Goal: Transaction & Acquisition: Subscribe to service/newsletter

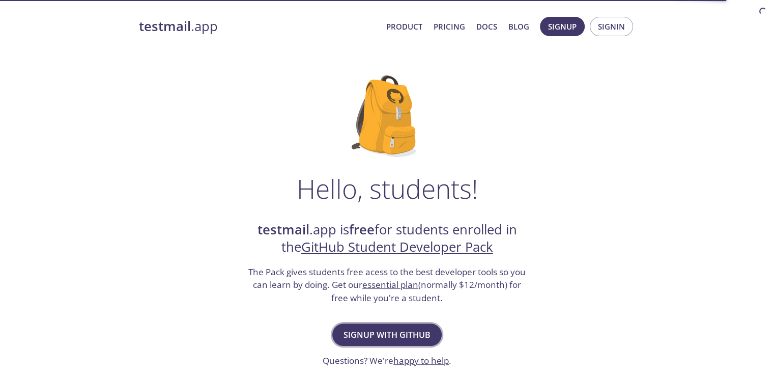
click at [386, 339] on span "Signup with GitHub" at bounding box center [387, 334] width 87 height 14
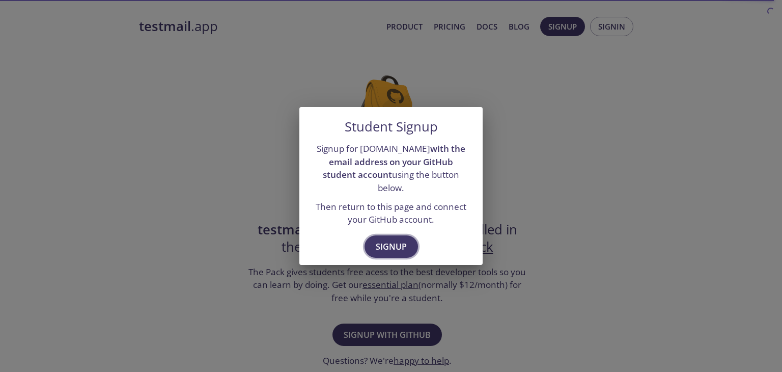
click at [384, 239] on span "Signup" at bounding box center [391, 246] width 31 height 14
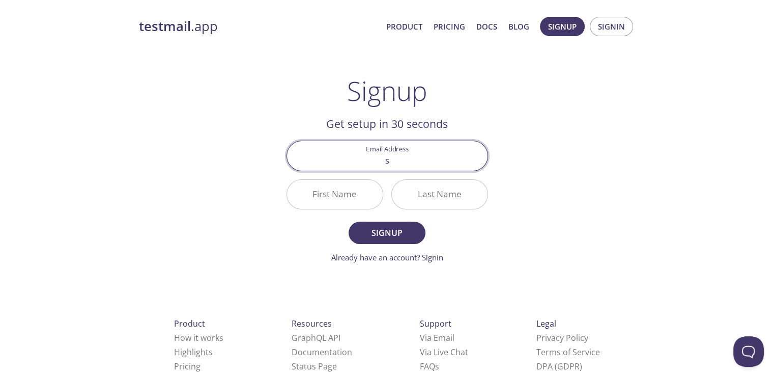
type input "[EMAIL_ADDRESS][DOMAIN_NAME]"
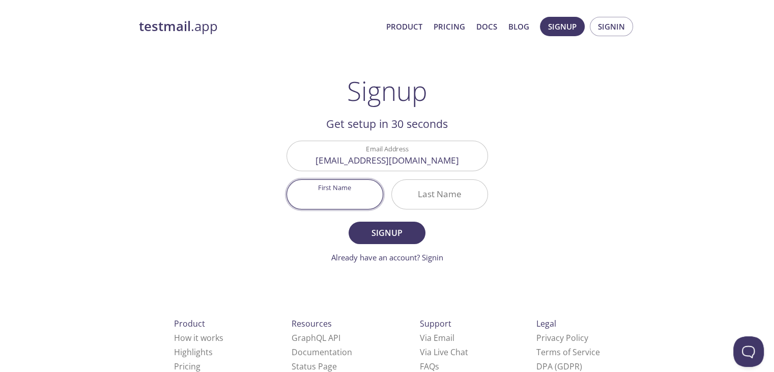
click at [356, 198] on input "First Name" at bounding box center [335, 194] width 96 height 29
type input "[PERSON_NAME]"
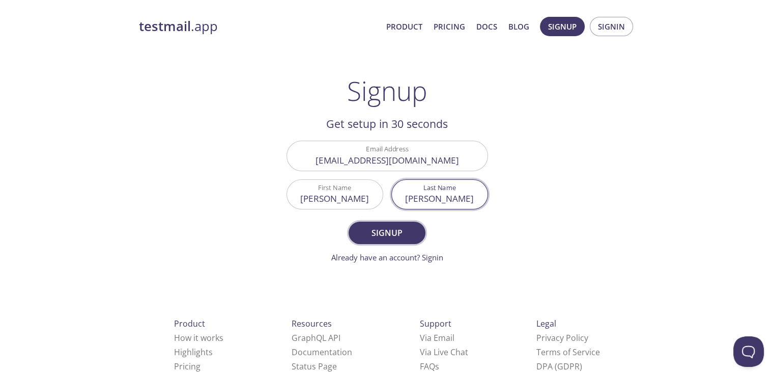
type input "[PERSON_NAME]"
click at [397, 239] on span "Signup" at bounding box center [387, 233] width 54 height 14
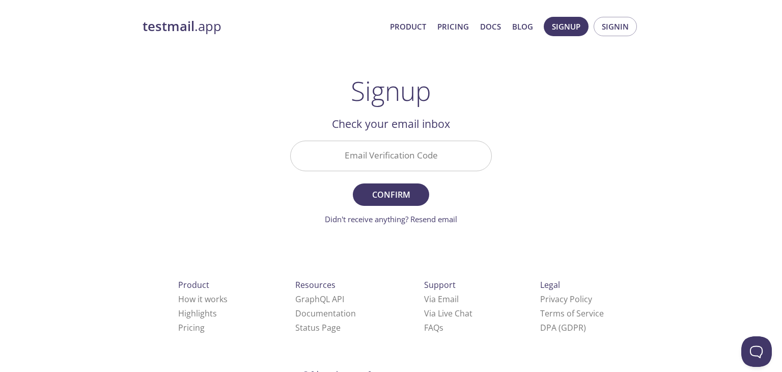
click at [414, 153] on input "Email Verification Code" at bounding box center [391, 155] width 201 height 29
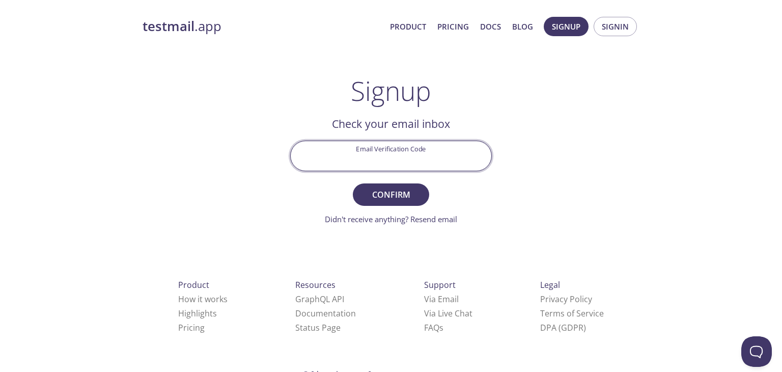
paste input "YNZX61Z"
type input "YNZX61Z"
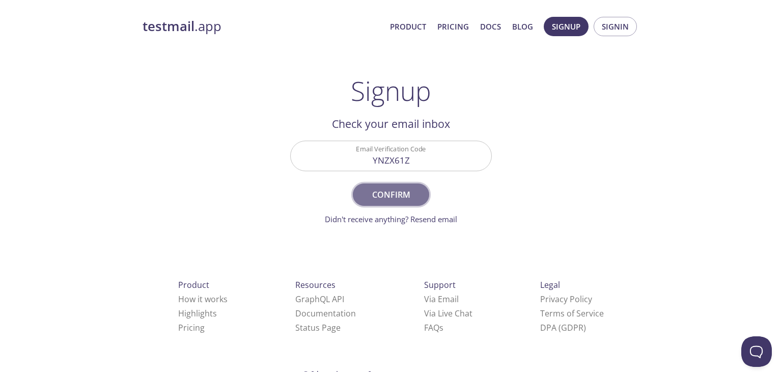
click at [383, 197] on span "Confirm" at bounding box center [391, 194] width 54 height 14
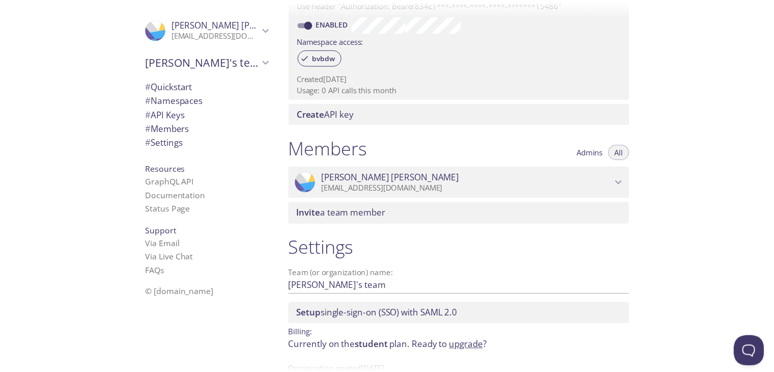
scroll to position [352, 0]
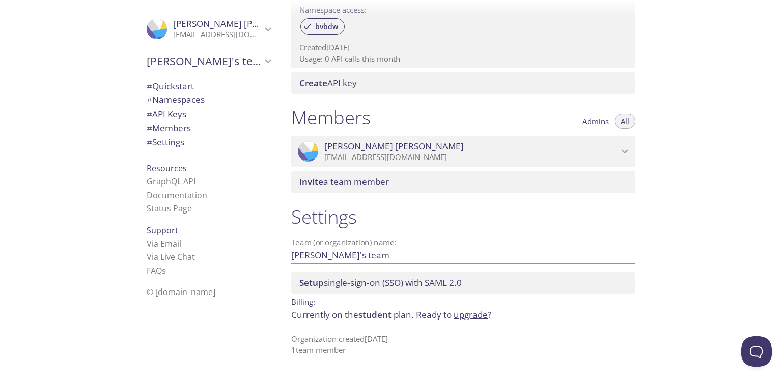
click at [478, 318] on link "upgrade" at bounding box center [471, 314] width 34 height 12
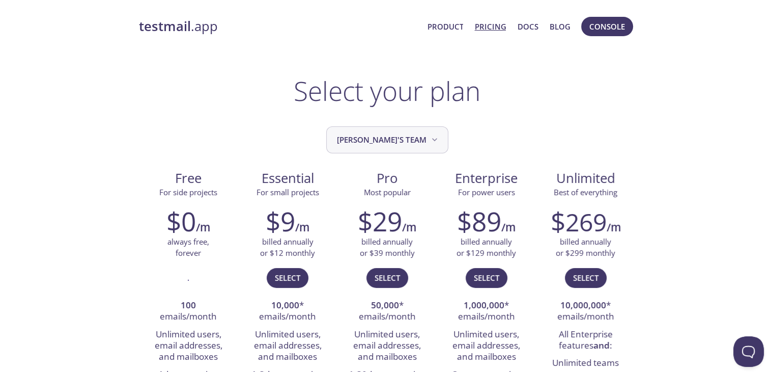
click at [400, 139] on span "[PERSON_NAME]'s team" at bounding box center [388, 140] width 103 height 14
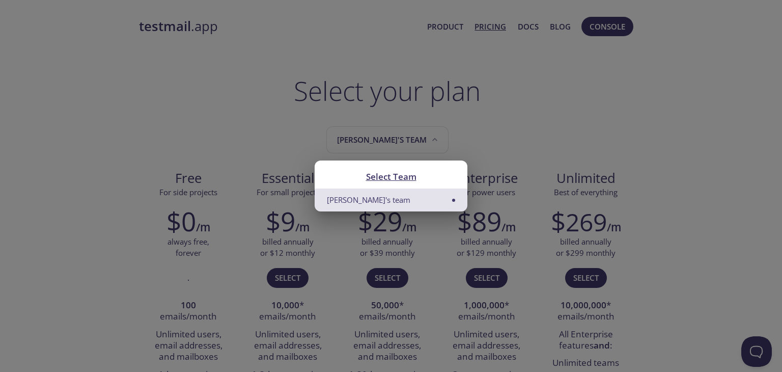
click at [537, 123] on div "Select Team [PERSON_NAME]'s team" at bounding box center [391, 186] width 782 height 372
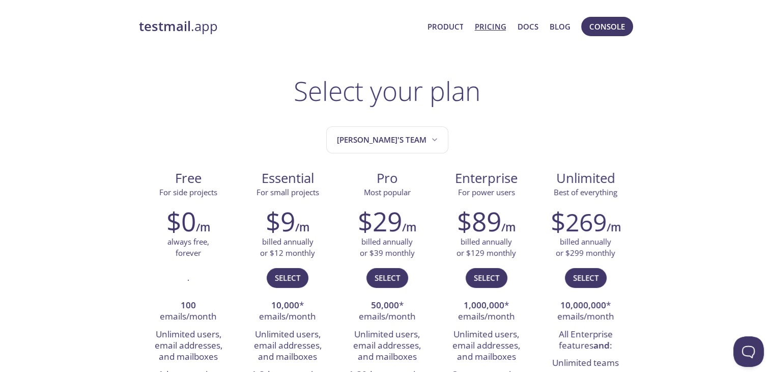
click at [486, 23] on link "Pricing" at bounding box center [490, 26] width 32 height 13
click at [445, 24] on link "Product" at bounding box center [445, 26] width 36 height 13
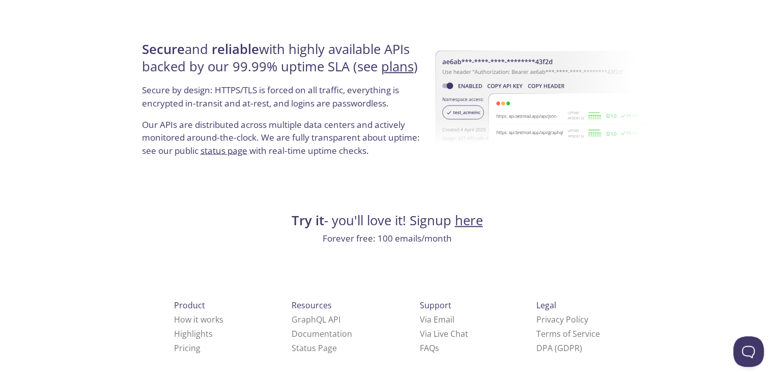
scroll to position [1957, 0]
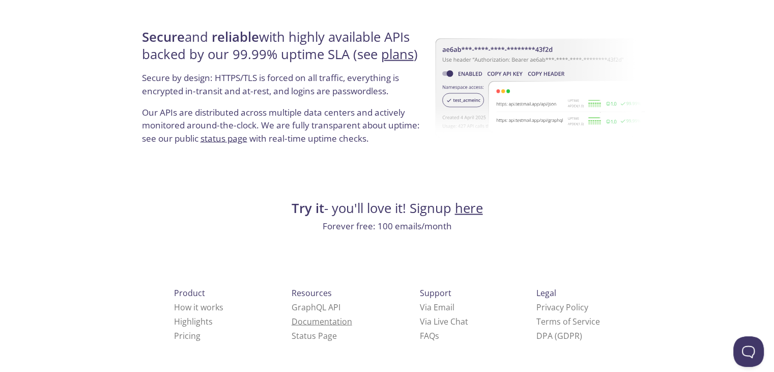
click at [292, 318] on link "Documentation" at bounding box center [322, 321] width 61 height 11
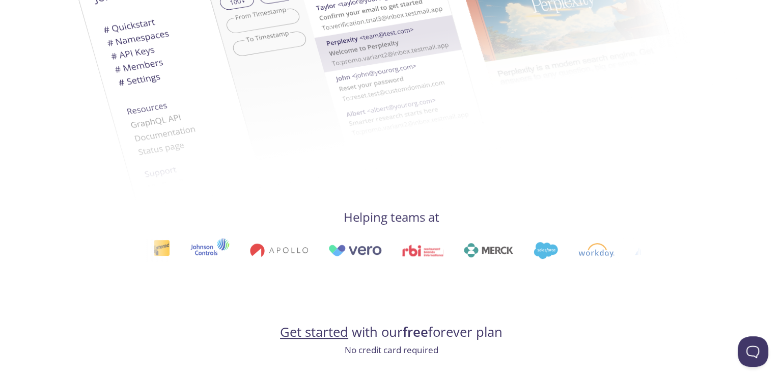
scroll to position [0, 0]
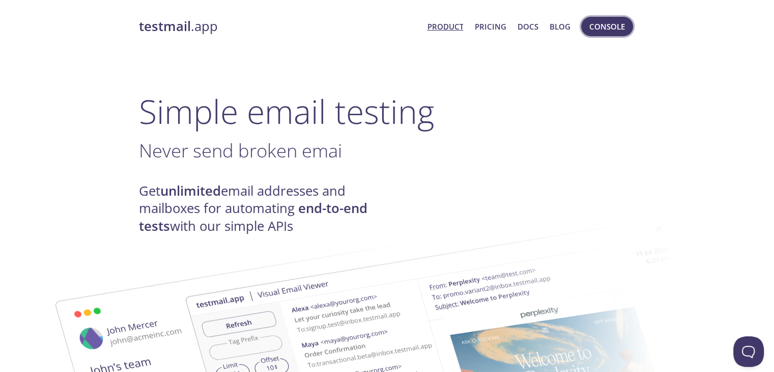
click at [593, 23] on span "Console" at bounding box center [607, 26] width 36 height 13
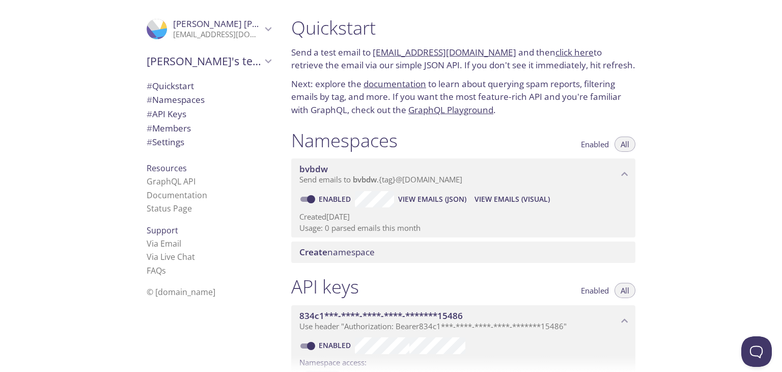
click at [501, 198] on span "View Emails (Visual)" at bounding box center [511, 199] width 75 height 12
